Goal: Information Seeking & Learning: Learn about a topic

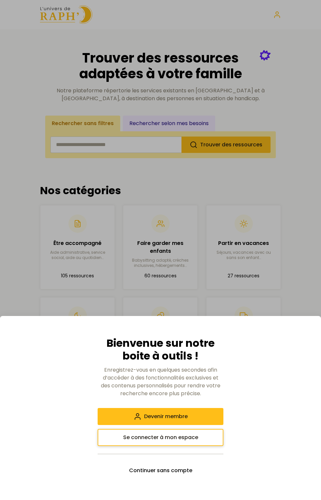
click at [190, 438] on span "Se connecter à mon espace" at bounding box center [160, 438] width 75 height 8
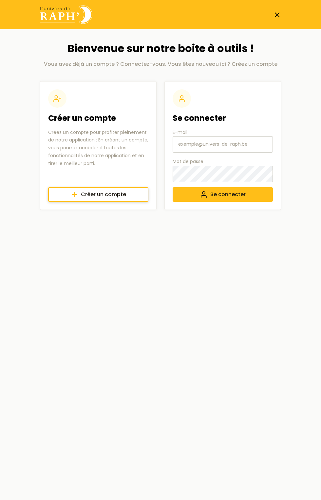
click at [125, 194] on span "Créer un compte" at bounding box center [103, 195] width 45 height 8
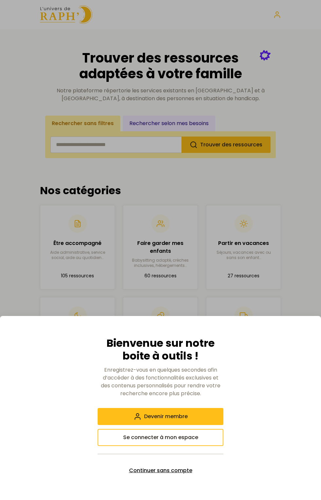
click at [189, 475] on button "Continuer sans compte" at bounding box center [161, 470] width 126 height 17
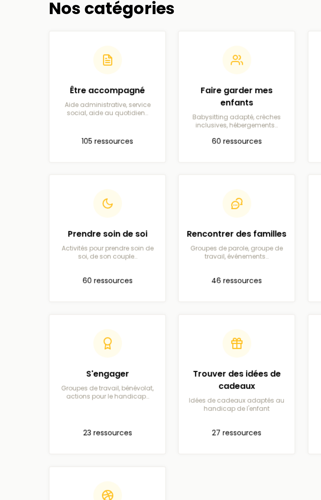
scroll to position [41, 0]
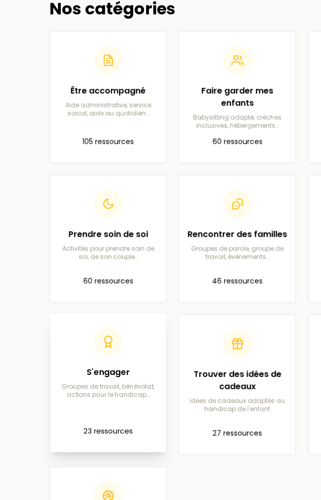
click at [87, 397] on p "Groupes de travail, bénévolat, actions pour le handicap…" at bounding box center [78, 395] width 64 height 10
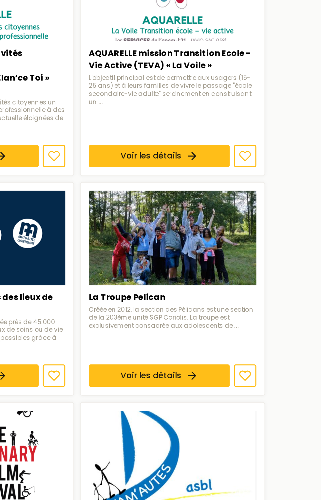
scroll to position [41, 0]
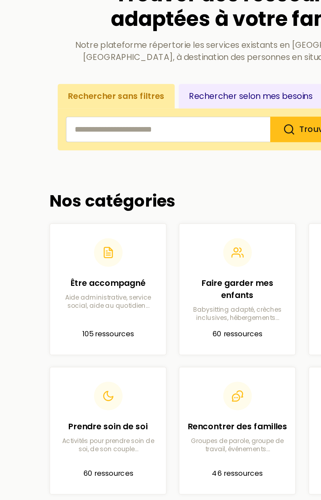
scroll to position [41, 0]
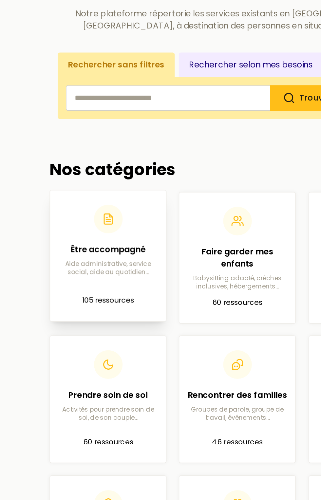
click at [78, 205] on div "Être accompagné Aide administrative, service social, aide au quotidien…" at bounding box center [78, 207] width 64 height 21
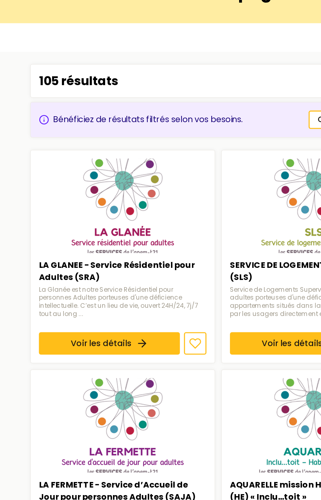
scroll to position [41, 0]
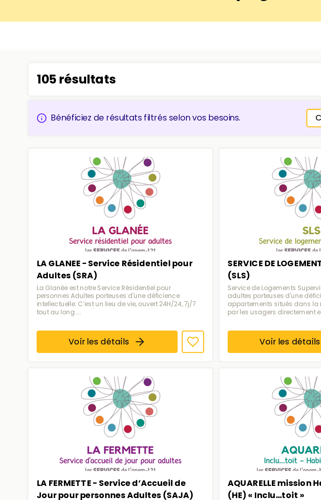
click at [128, 89] on div "Bénéficiez de résultats filtrés selon vos besoins." at bounding box center [111, 90] width 131 height 8
click at [147, 65] on div "105 résultats" at bounding box center [160, 65] width 241 height 22
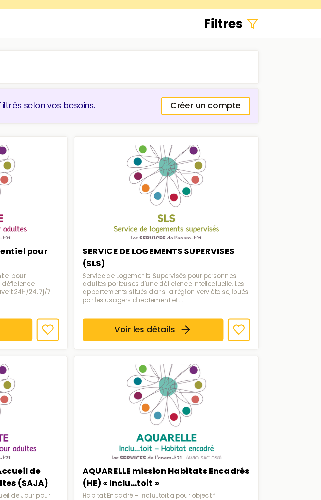
click at [271, 34] on div "Filtres" at bounding box center [161, 36] width 252 height 10
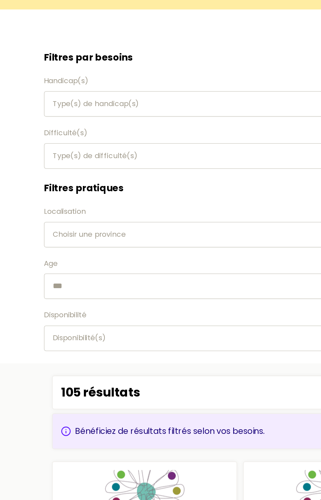
click at [126, 82] on button "Type(s) de handicap(s)" at bounding box center [161, 88] width 252 height 16
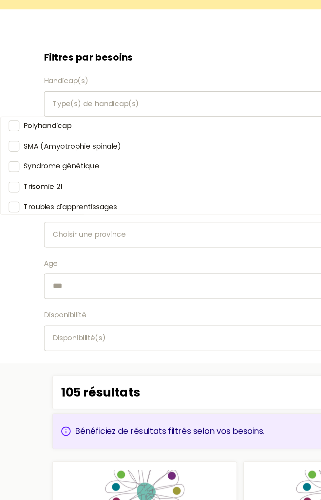
scroll to position [81, 0]
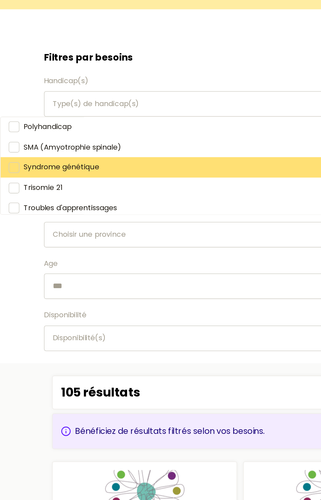
click at [60, 131] on span "Syndrome génétique" at bounding box center [46, 128] width 48 height 7
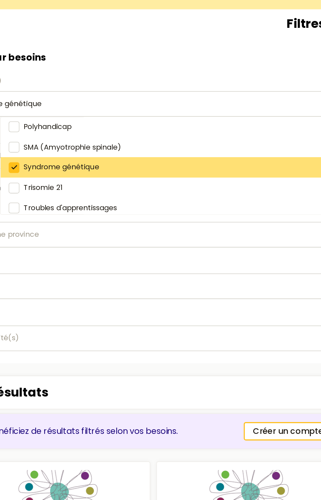
click at [188, 130] on div "Syndrome génétique" at bounding box center [188, 128] width 251 height 13
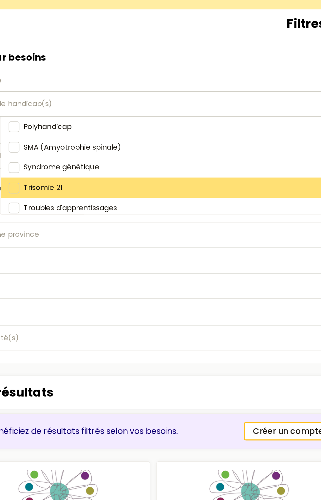
click at [196, 135] on div "Trisomie 21" at bounding box center [188, 141] width 251 height 13
click at [144, 135] on div "Trisomie 21" at bounding box center [188, 141] width 251 height 13
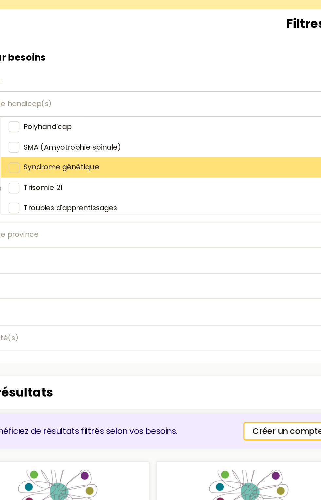
click at [78, 130] on span "Syndrome génétique" at bounding box center [102, 128] width 48 height 7
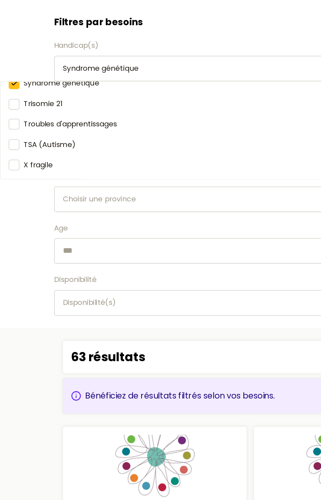
scroll to position [41, 0]
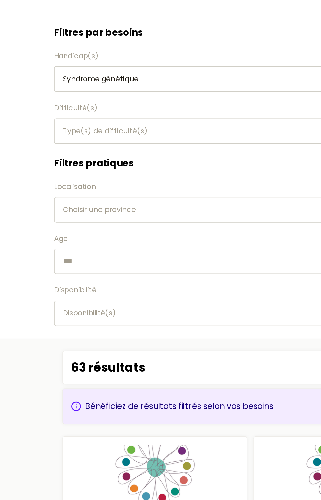
click at [64, 220] on label "Disponibilité" at bounding box center [161, 224] width 252 height 8
click at [76, 202] on input "text" at bounding box center [161, 205] width 252 height 16
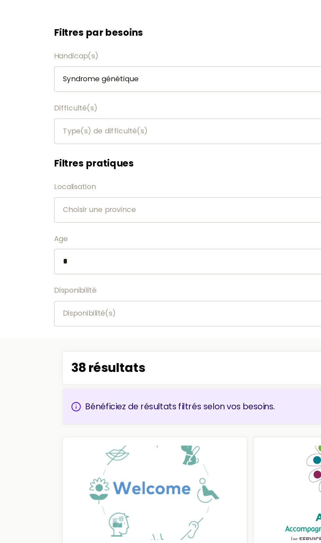
type input "*"
click at [103, 171] on div "Choisir une province" at bounding box center [160, 172] width 240 height 8
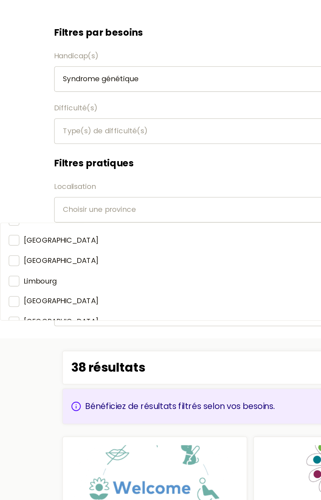
scroll to position [60, 0]
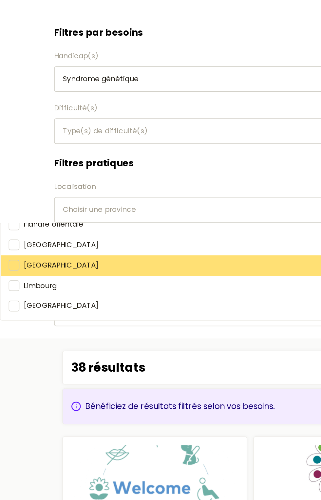
click at [23, 210] on span "[GEOGRAPHIC_DATA]" at bounding box center [39, 207] width 48 height 7
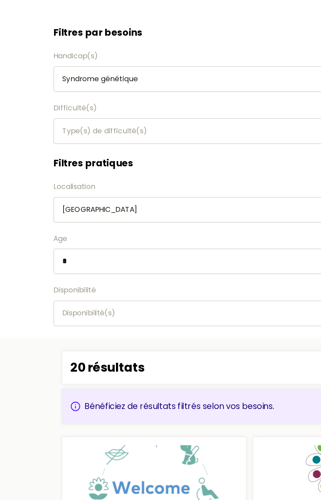
click at [120, 243] on button "Disponibilité(s)" at bounding box center [161, 238] width 252 height 16
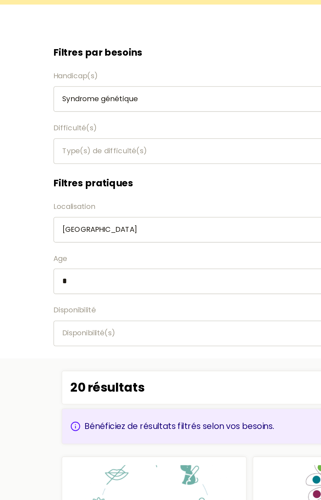
scroll to position [41, 0]
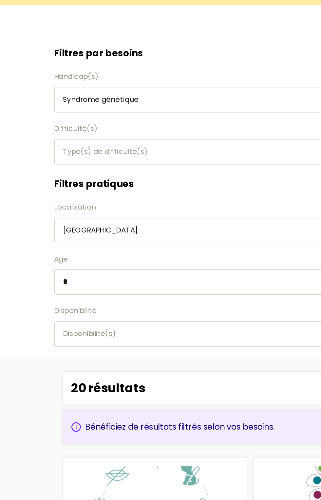
click at [123, 125] on button "Type(s) de difficulté(s)" at bounding box center [161, 121] width 252 height 16
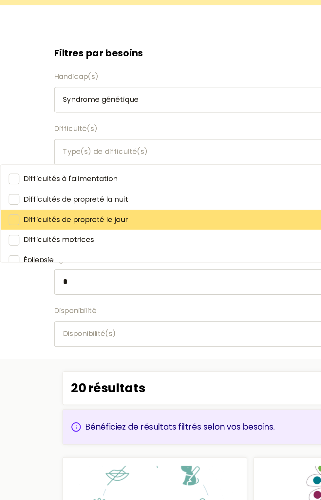
click at [69, 167] on span "Difficultés de propreté le jour" at bounding box center [48, 165] width 67 height 7
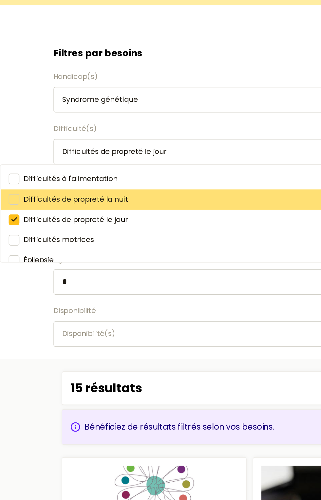
click at [15, 153] on div "Difficultés de propreté la nuit" at bounding box center [126, 152] width 251 height 13
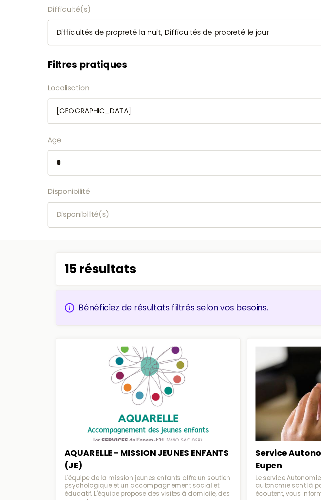
scroll to position [41, 0]
click at [100, 237] on div "Disponibilité(s)" at bounding box center [160, 239] width 240 height 8
click at [72, 240] on span "Disponibilité(s)" at bounding box center [57, 238] width 34 height 7
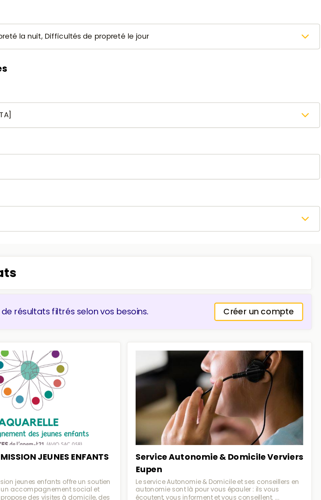
scroll to position [14, 0]
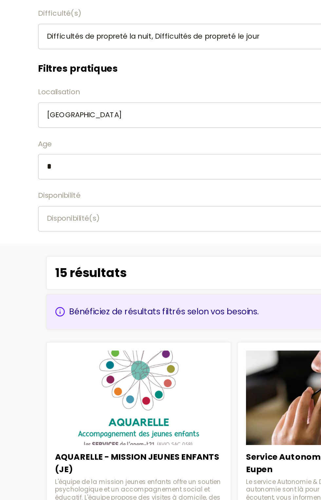
click at [98, 300] on div "15 résultats" at bounding box center [160, 301] width 241 height 22
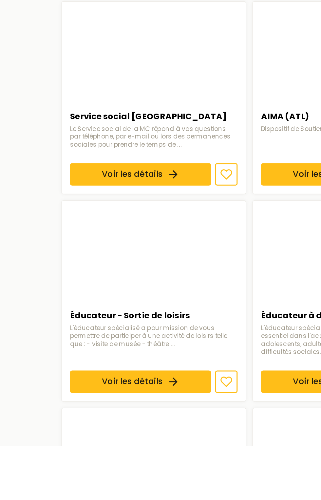
scroll to position [420, 0]
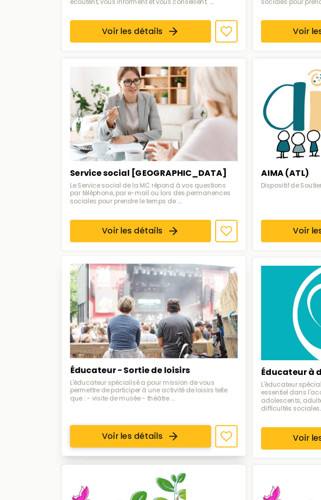
click at [113, 451] on link "Voir les détails" at bounding box center [91, 458] width 90 height 14
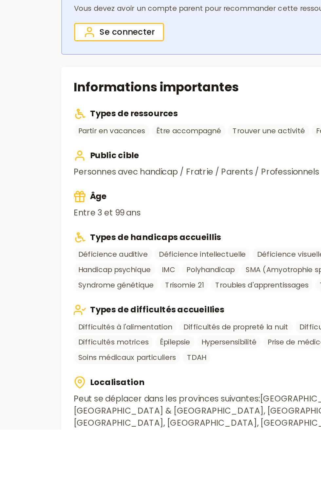
click at [107, 500] on section "Informations importantes Types de ressources Partir en vacances Être accompagné…" at bounding box center [160, 396] width 241 height 256
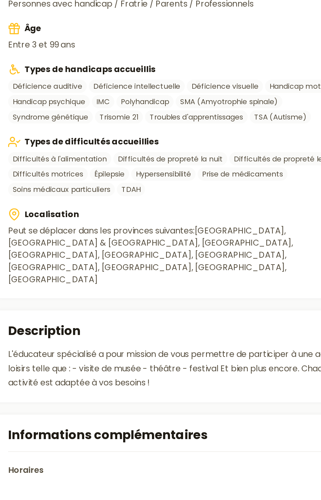
scroll to position [141, 0]
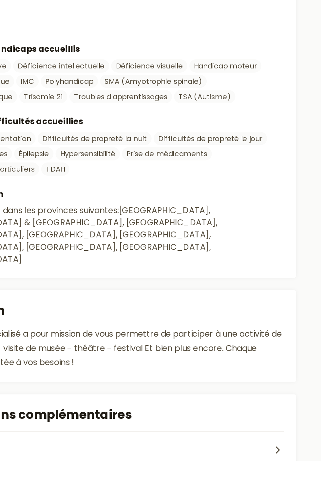
click at [279, 500] on section "Informations complémentaires Horaires En fonction des besoins : semaines, soiré…" at bounding box center [160, 497] width 241 height 79
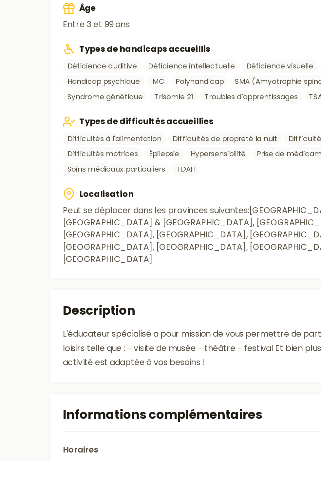
click at [125, 482] on button "Horaires" at bounding box center [160, 493] width 225 height 24
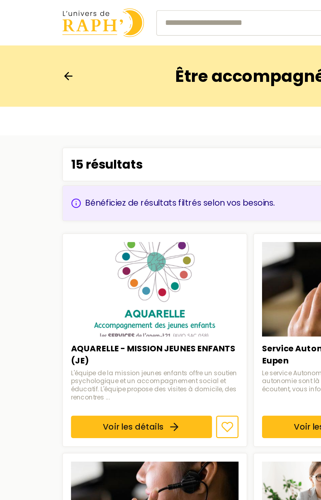
scroll to position [41, 0]
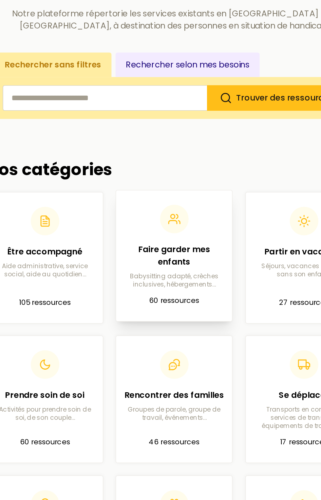
click at [157, 219] on p "Babysitting adapté, crèches inclusives, hébergements…" at bounding box center [160, 221] width 64 height 10
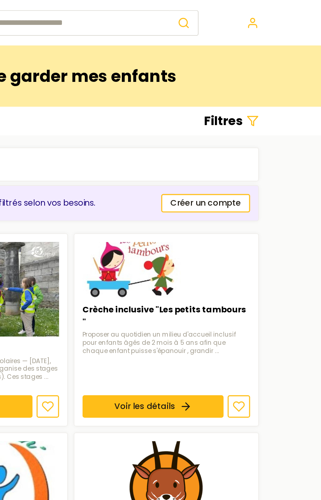
click at [269, 72] on h3 "Filtres" at bounding box center [258, 77] width 25 height 10
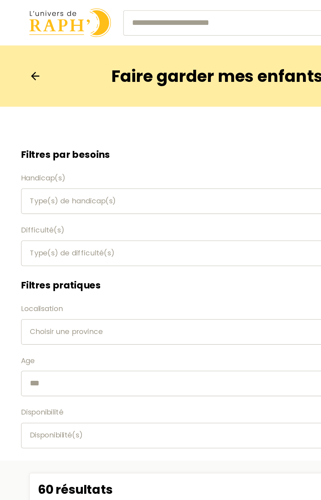
click at [133, 131] on div "Type(s) de handicap(s)" at bounding box center [160, 129] width 240 height 8
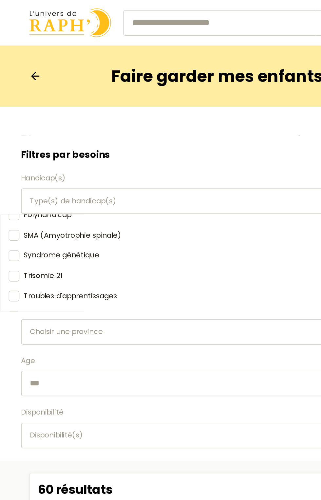
scroll to position [86, 0]
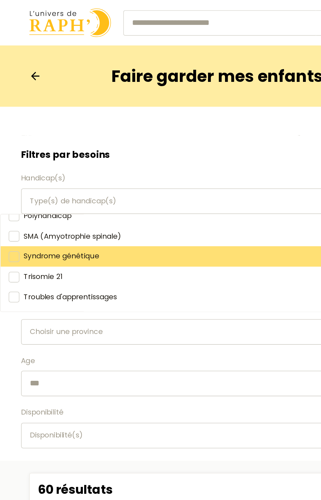
click at [77, 165] on span "Syndrome génétique" at bounding box center [60, 164] width 48 height 7
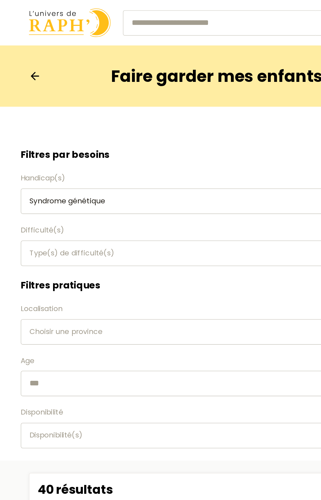
click at [126, 168] on button "Type(s) de difficulté(s)" at bounding box center [161, 162] width 252 height 16
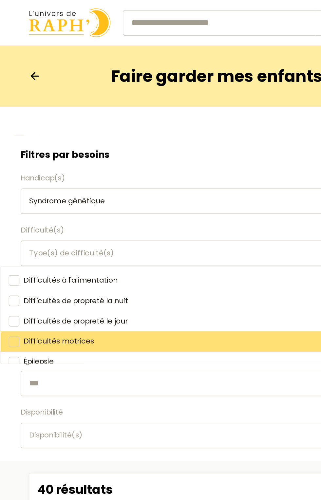
click at [32, 213] on div "Difficultés motrices" at bounding box center [147, 219] width 251 height 13
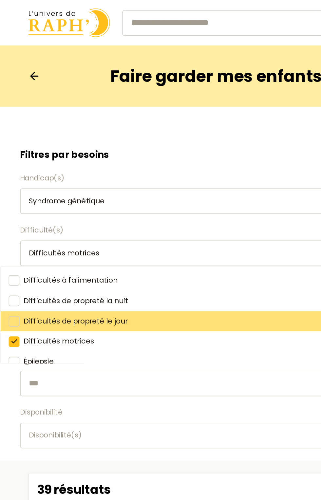
click at [33, 205] on div at bounding box center [31, 206] width 7 height 7
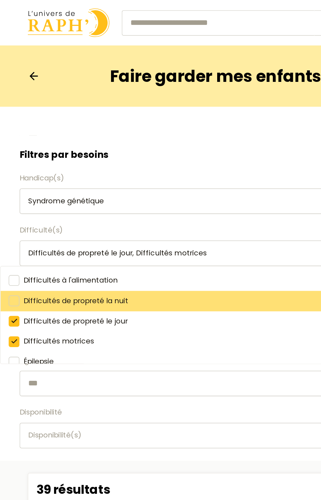
click at [33, 196] on div at bounding box center [31, 193] width 7 height 7
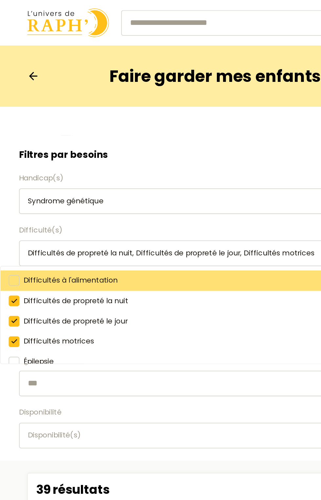
click at [33, 180] on div at bounding box center [31, 180] width 7 height 7
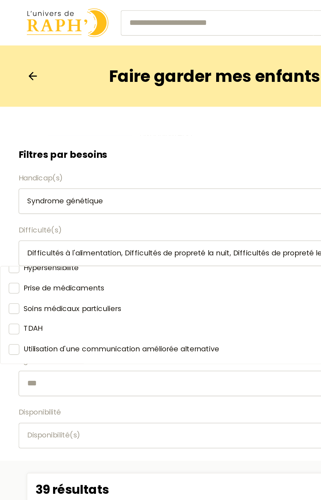
scroll to position [73, 0]
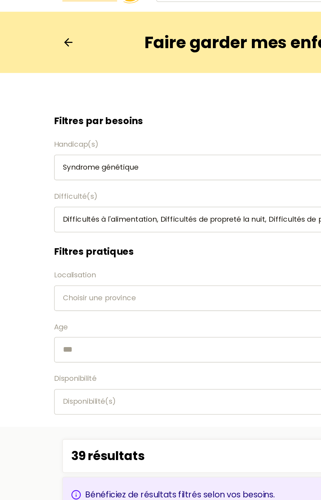
click at [123, 217] on button "Choisir une province" at bounding box center [161, 213] width 252 height 16
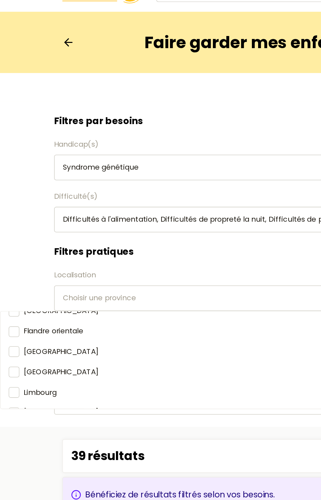
scroll to position [52, 0]
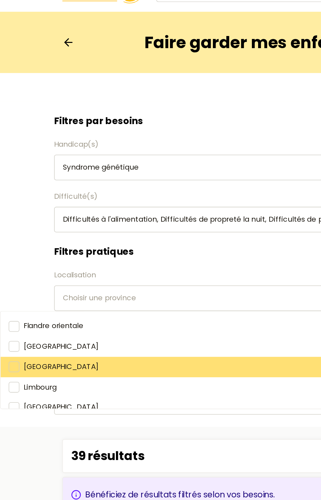
click at [19, 256] on span "[GEOGRAPHIC_DATA]" at bounding box center [39, 256] width 48 height 7
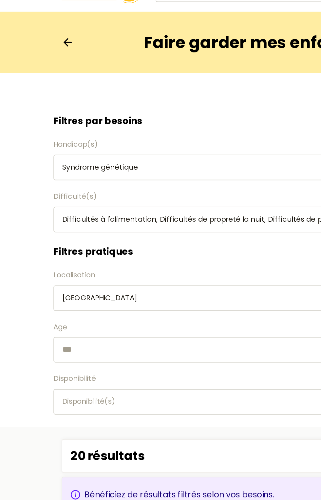
click at [137, 245] on input "text" at bounding box center [161, 246] width 252 height 16
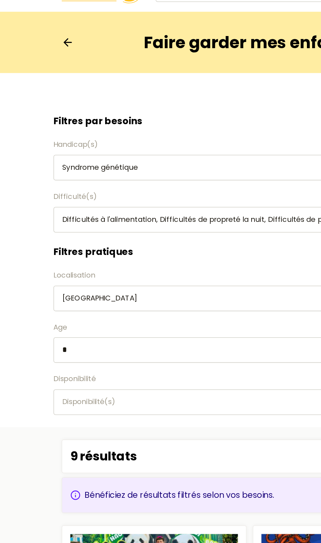
type input "*"
click at [12, 233] on div "Filtres pratiques Localisation [GEOGRAPHIC_DATA] Age * Disponibilité Disponibil…" at bounding box center [160, 233] width 321 height 109
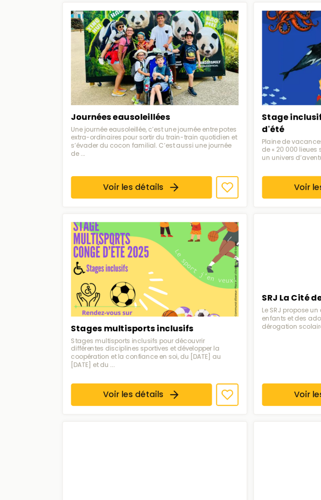
scroll to position [357, 0]
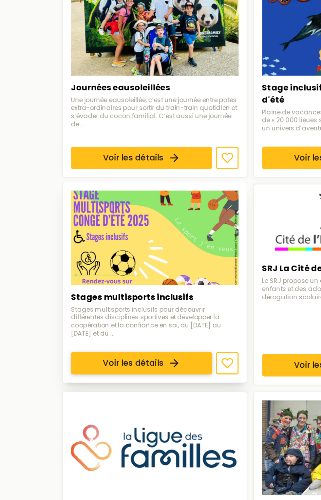
click at [103, 245] on link "Voir les détails" at bounding box center [91, 252] width 90 height 14
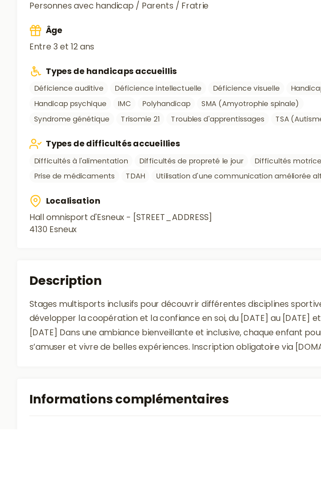
scroll to position [119, 0]
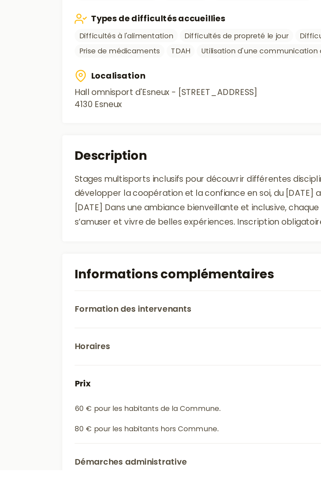
scroll to position [223, 0]
click at [166, 431] on button "Horaires" at bounding box center [160, 421] width 225 height 24
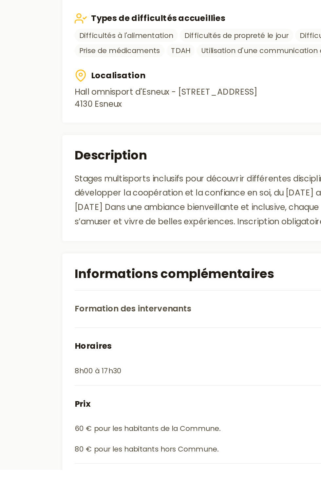
click at [167, 427] on button "Horaires" at bounding box center [160, 421] width 225 height 24
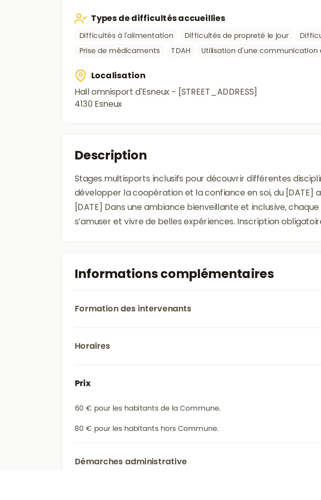
click at [162, 433] on button "Horaires" at bounding box center [160, 421] width 225 height 24
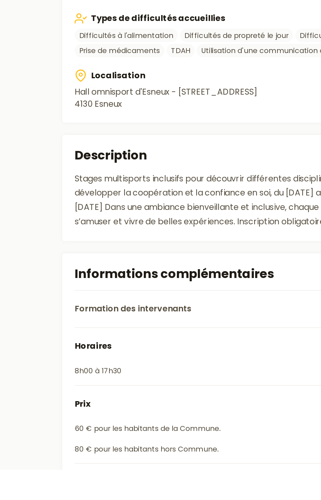
click at [166, 427] on button "Horaires" at bounding box center [160, 421] width 225 height 24
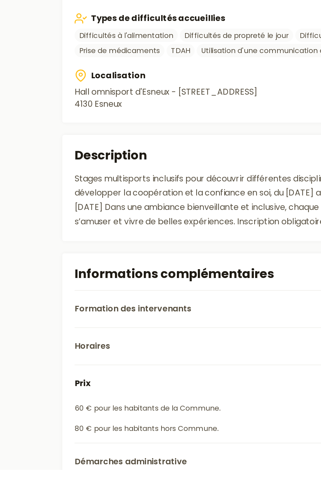
click at [164, 433] on button "Horaires" at bounding box center [160, 421] width 225 height 24
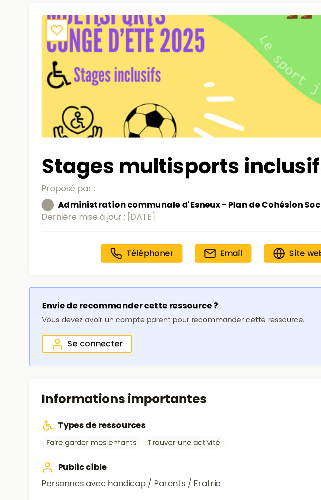
scroll to position [0, 0]
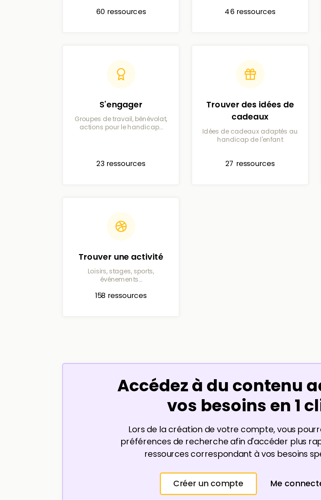
scroll to position [41, 0]
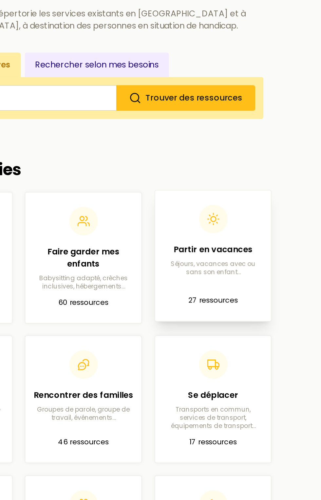
click at [254, 217] on p "Séjours, vacances avec ou sans son enfant…" at bounding box center [244, 213] width 64 height 10
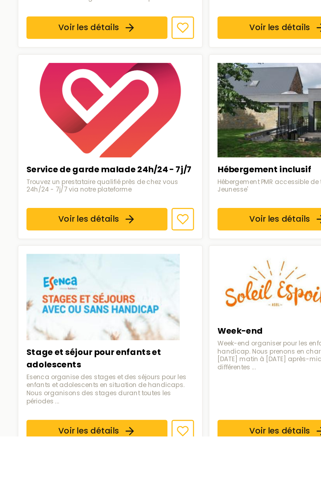
scroll to position [151, 0]
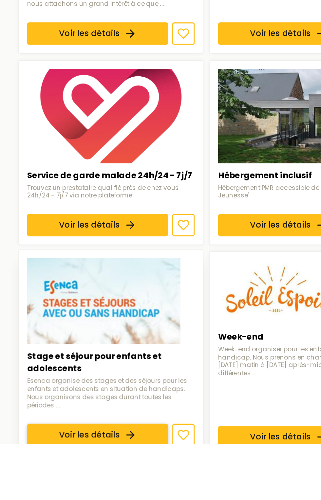
click at [118, 488] on link "Voir les détails" at bounding box center [91, 495] width 90 height 14
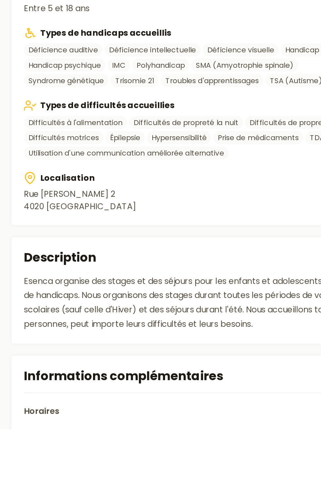
scroll to position [149, 0]
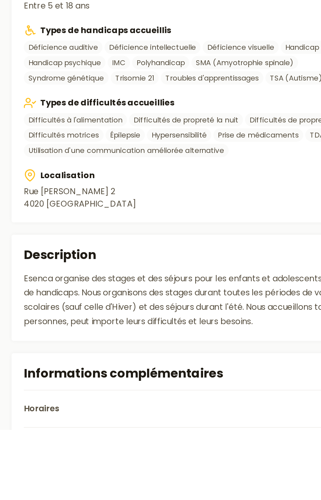
click at [187, 490] on button "Horaires" at bounding box center [160, 487] width 225 height 24
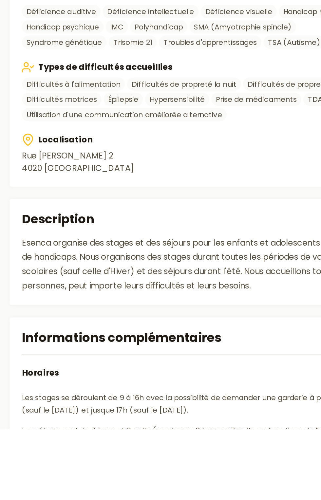
scroll to position [173, 0]
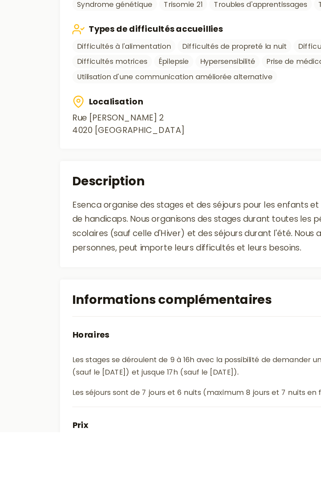
scroll to position [198, 0]
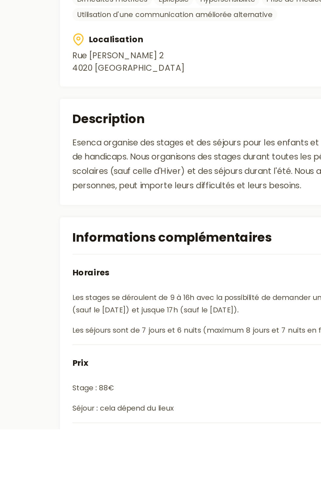
scroll to position [236, 0]
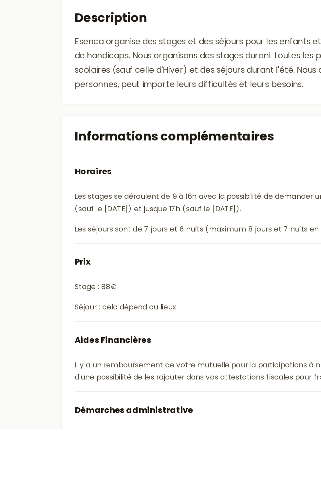
scroll to position [372, 0]
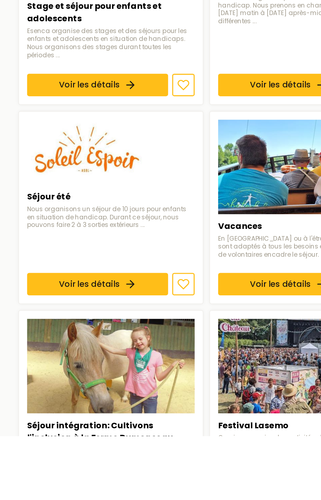
scroll to position [372, 0]
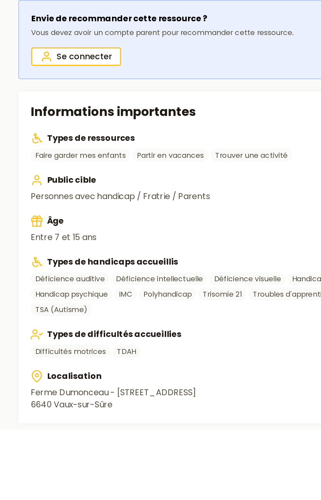
click at [131, 488] on div "Localisation Ferme Dumonceau - [STREET_ADDRESS]" at bounding box center [160, 475] width 225 height 26
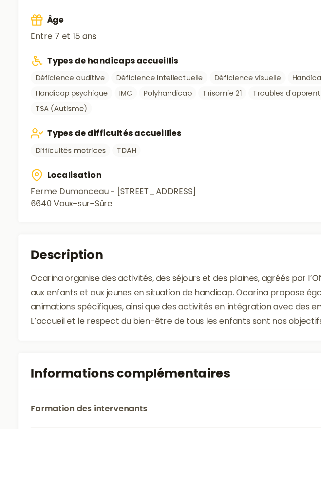
scroll to position [129, 0]
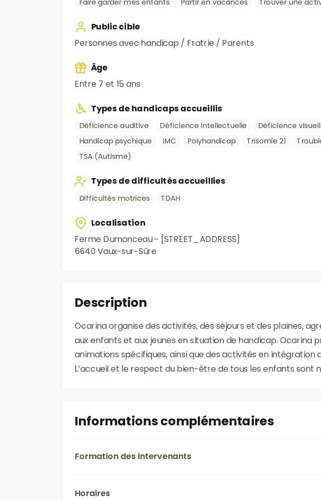
scroll to position [203, 0]
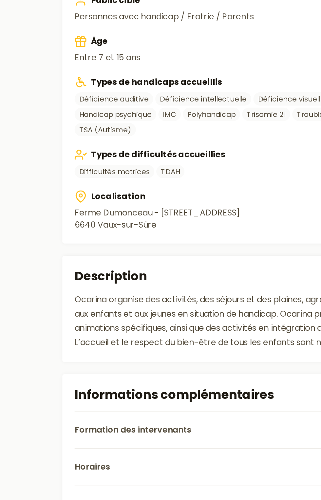
click at [141, 449] on button "Horaires" at bounding box center [160, 437] width 225 height 24
click at [149, 425] on button "Formation des intervenants" at bounding box center [160, 413] width 225 height 24
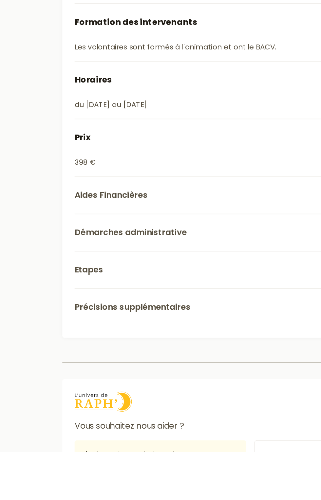
scroll to position [362, 0]
